Goal: Task Accomplishment & Management: Complete application form

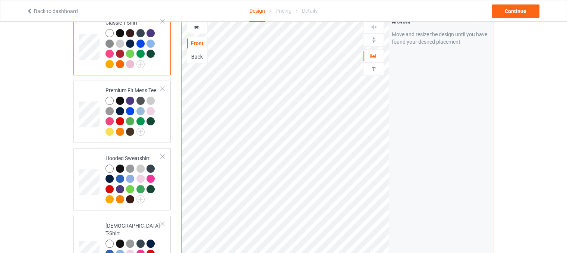
scroll to position [75, 0]
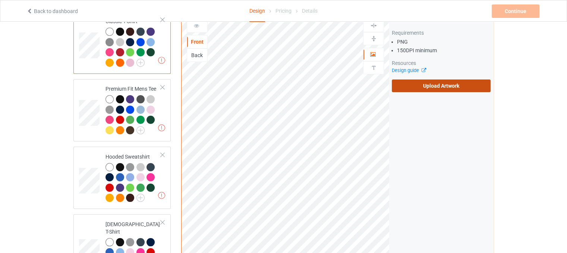
click at [441, 79] on label "Upload Artwork" at bounding box center [441, 85] width 99 height 13
click at [0, 0] on input "Upload Artwork" at bounding box center [0, 0] width 0 height 0
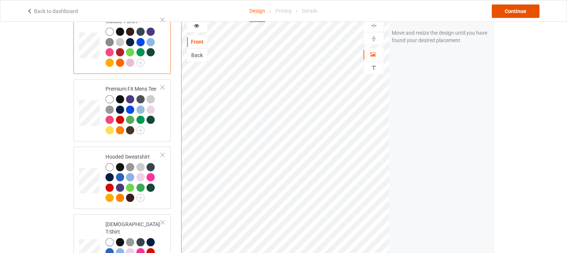
click at [519, 15] on div "Continue" at bounding box center [516, 10] width 48 height 13
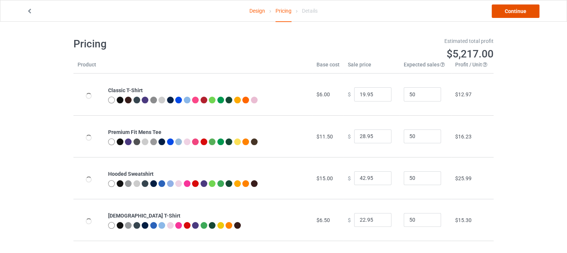
click at [514, 10] on link "Continue" at bounding box center [516, 10] width 48 height 13
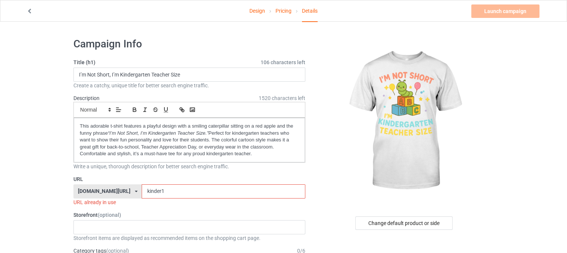
click at [159, 193] on input "kinder1" at bounding box center [223, 191] width 163 height 14
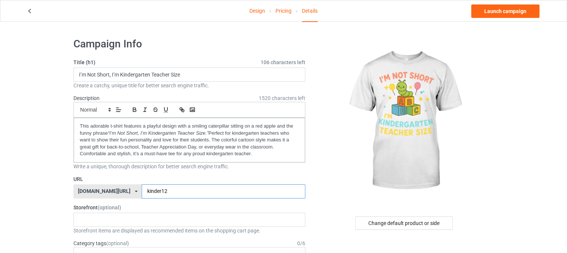
type input "kinder12"
drag, startPoint x: 257, startPoint y: 156, endPoint x: 45, endPoint y: 126, distance: 214.0
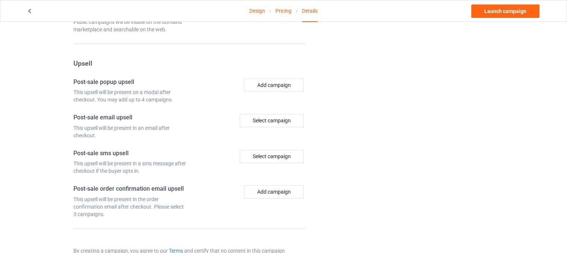
scroll to position [553, 0]
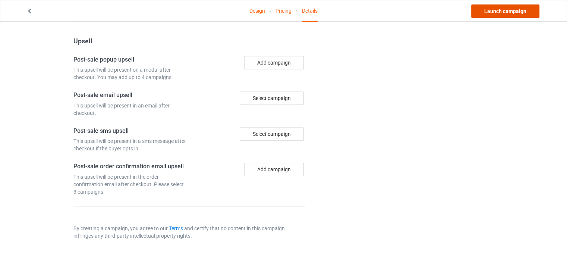
click at [520, 11] on link "Launch campaign" at bounding box center [506, 10] width 68 height 13
